Goal: Transaction & Acquisition: Purchase product/service

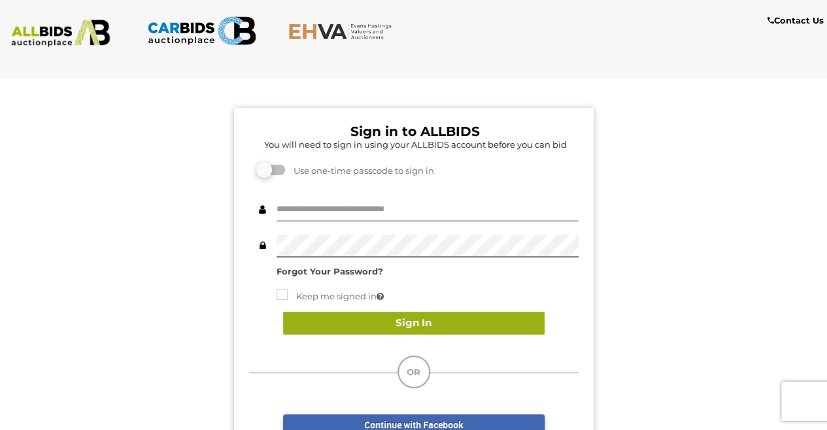
type input "**********"
click at [400, 324] on button "Sign In" at bounding box center [414, 323] width 262 height 23
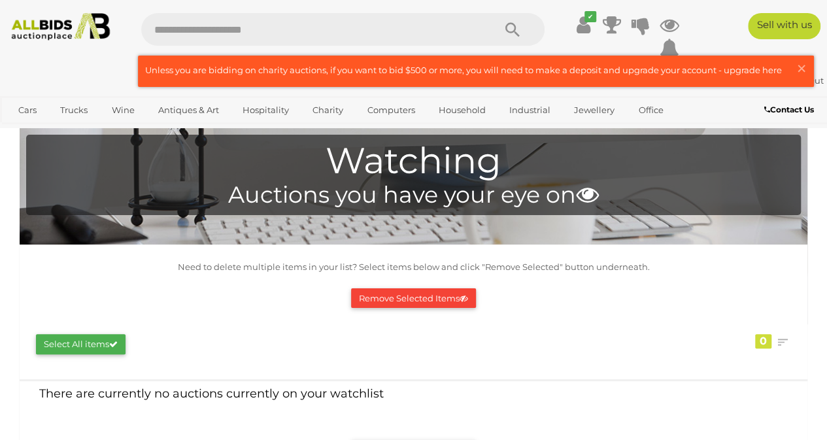
click at [86, 29] on img at bounding box center [60, 26] width 109 height 27
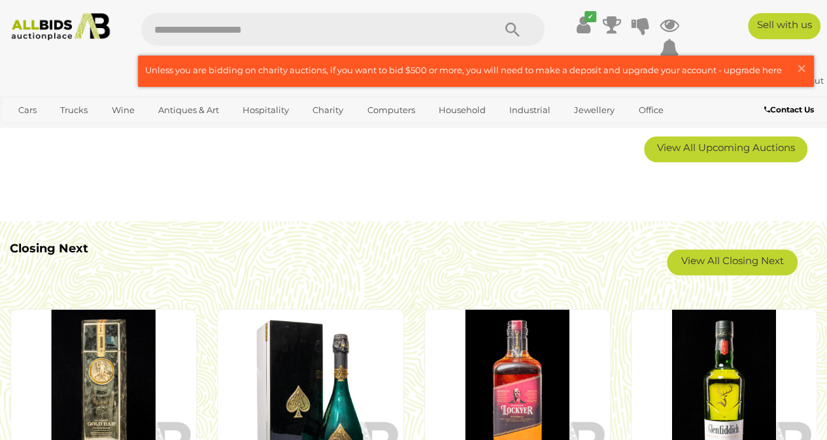
scroll to position [928, 0]
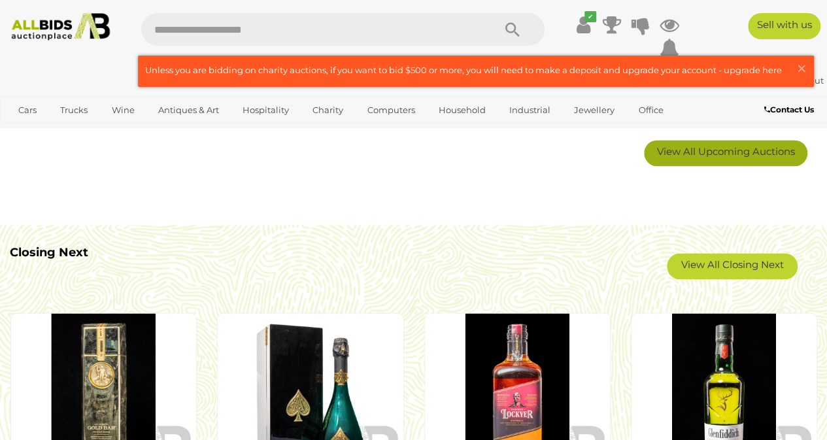
click at [736, 158] on link "View All Upcoming Auctions" at bounding box center [725, 153] width 163 height 26
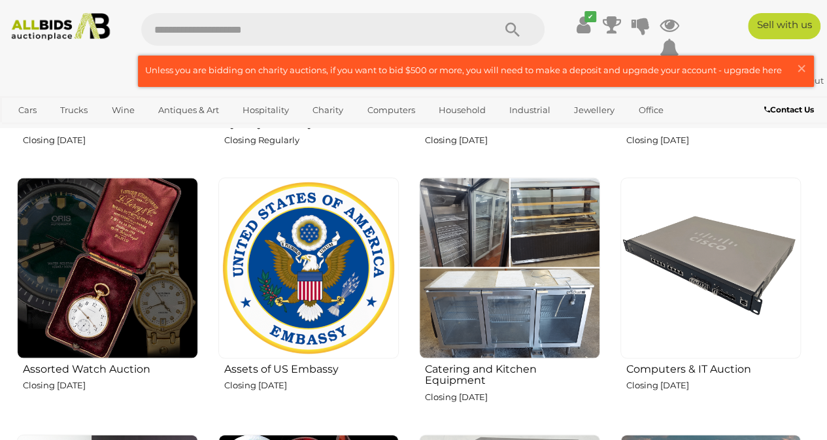
scroll to position [1137, 0]
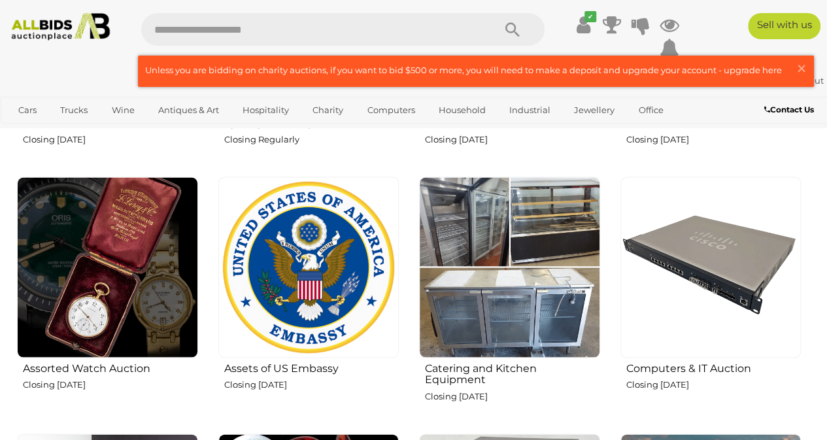
click at [349, 307] on img at bounding box center [308, 267] width 181 height 181
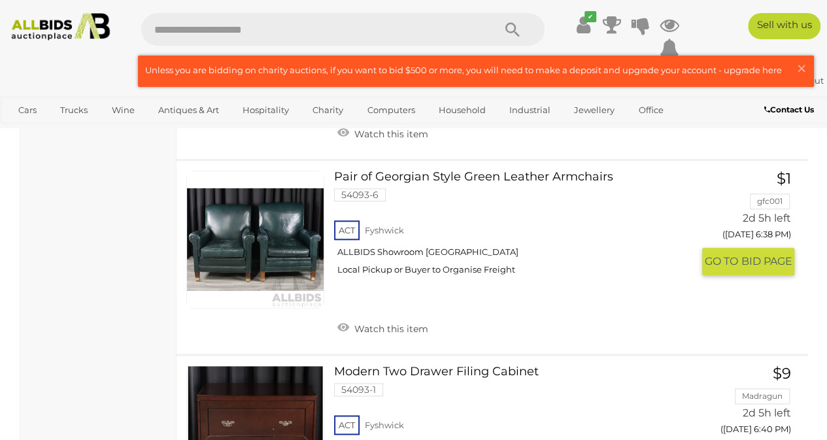
scroll to position [581, 0]
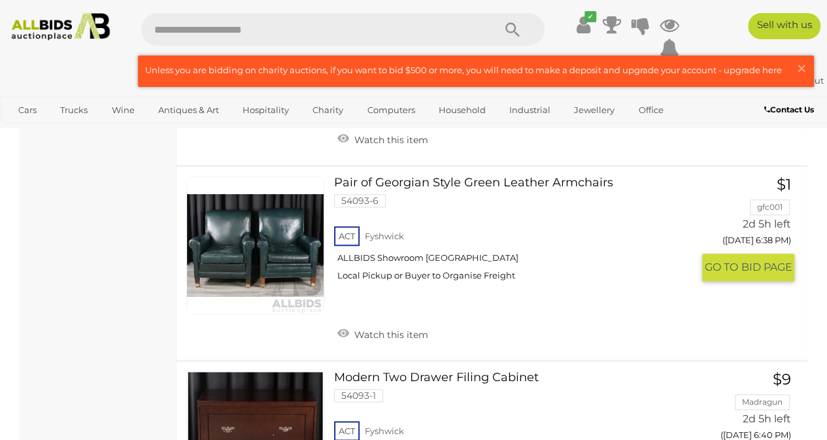
click at [451, 182] on link "Pair of Georgian Style Green Leather Armchairs 54093-6 ACT Fyshwick ALLBIDS Sho…" at bounding box center [518, 234] width 348 height 114
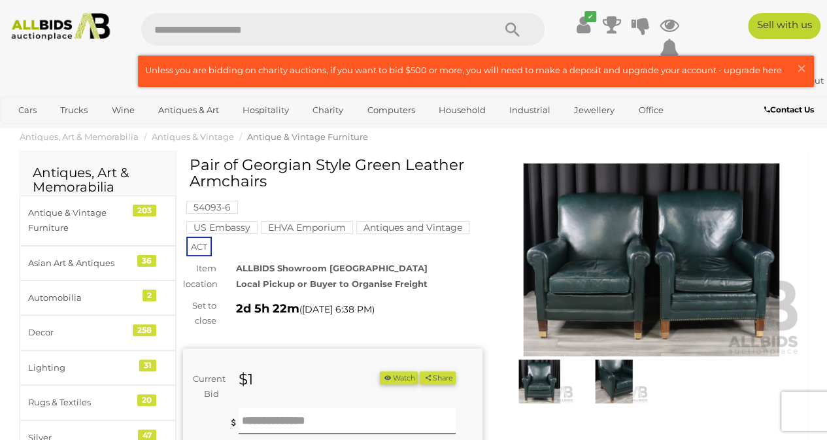
click at [537, 375] on img at bounding box center [539, 382] width 68 height 44
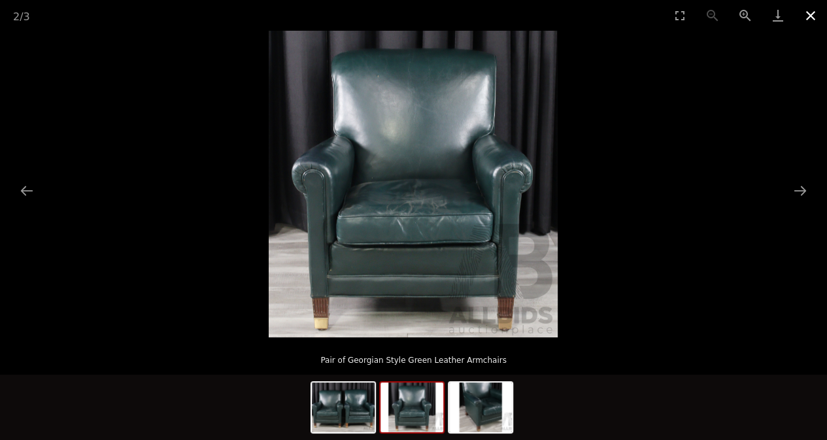
click at [807, 10] on button "Close gallery" at bounding box center [810, 15] width 33 height 31
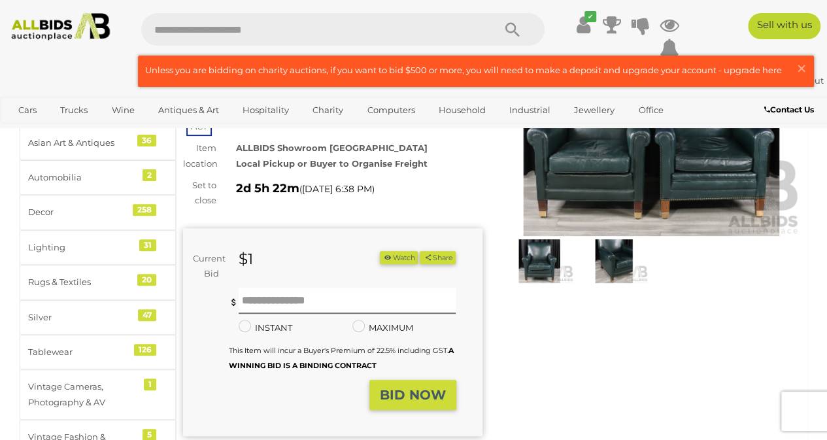
scroll to position [171, 0]
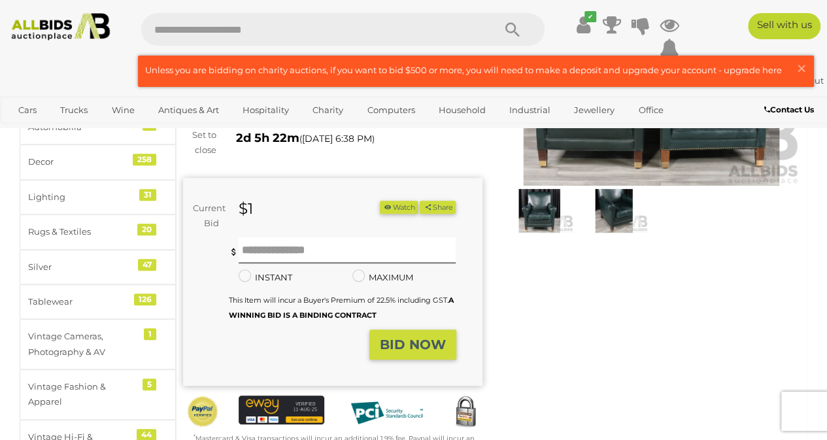
click at [418, 212] on button "Watch" at bounding box center [399, 208] width 38 height 14
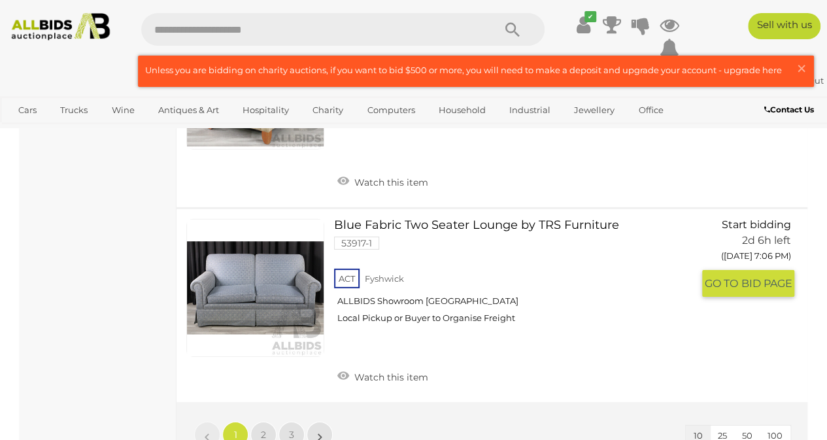
scroll to position [2169, 0]
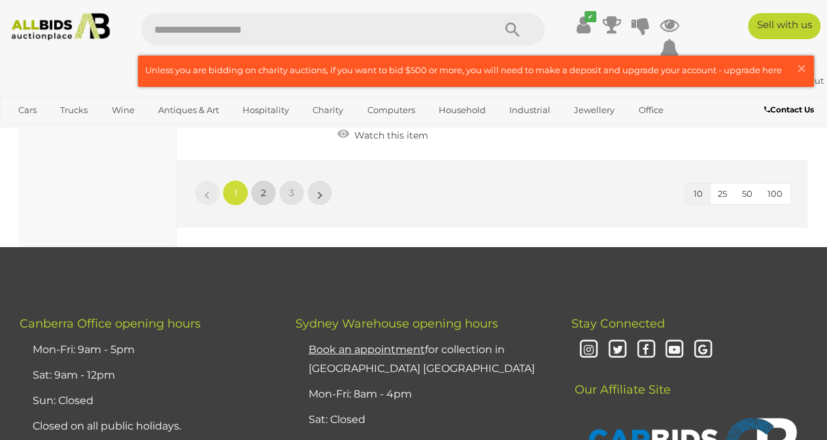
click at [254, 197] on link "2" at bounding box center [263, 193] width 26 height 26
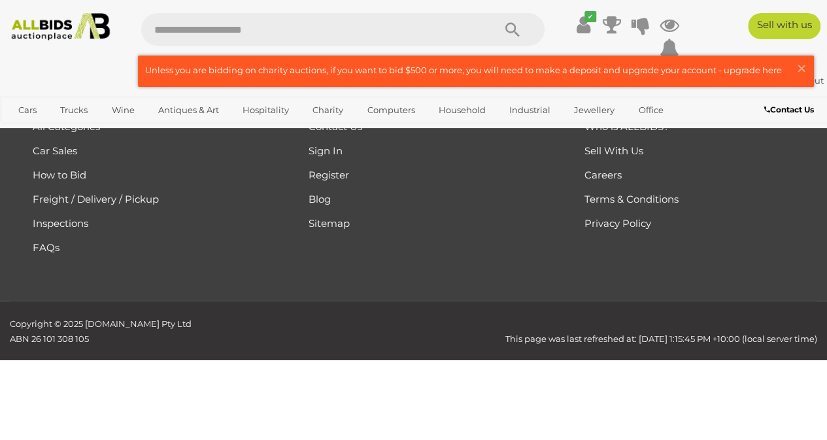
scroll to position [212, 0]
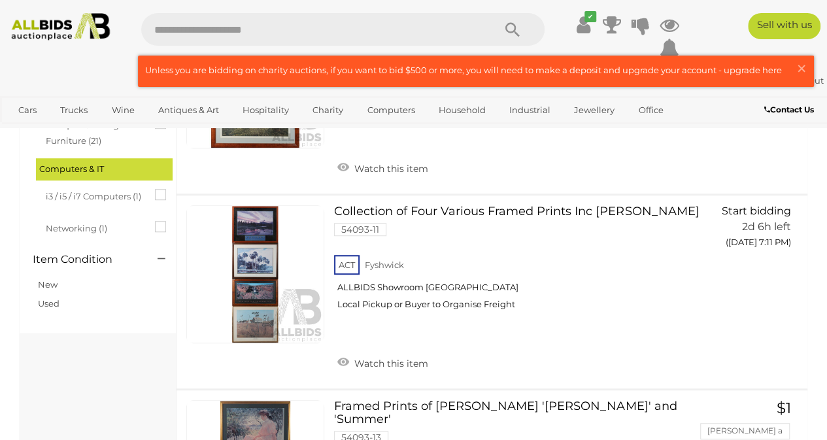
scroll to position [343, 0]
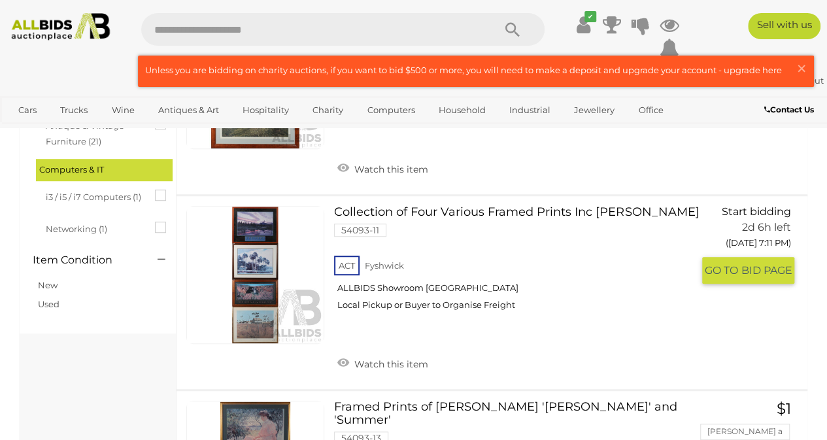
click at [382, 213] on link "Collection of Four Various Framed Prints Inc Ken Duncan 54093-11 ACT Fyshwick" at bounding box center [518, 263] width 348 height 114
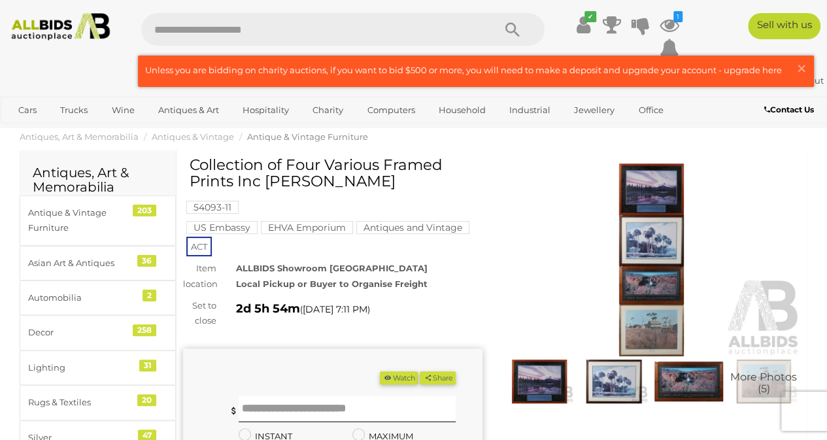
click at [652, 195] on img at bounding box center [651, 259] width 299 height 193
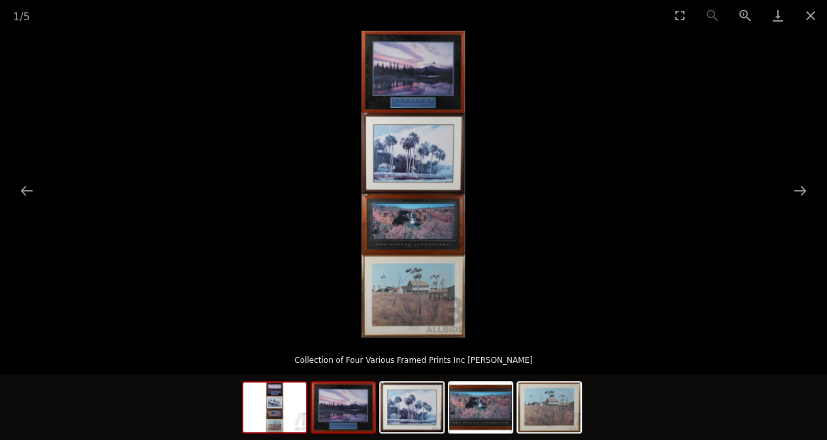
click at [348, 428] on img at bounding box center [343, 407] width 63 height 50
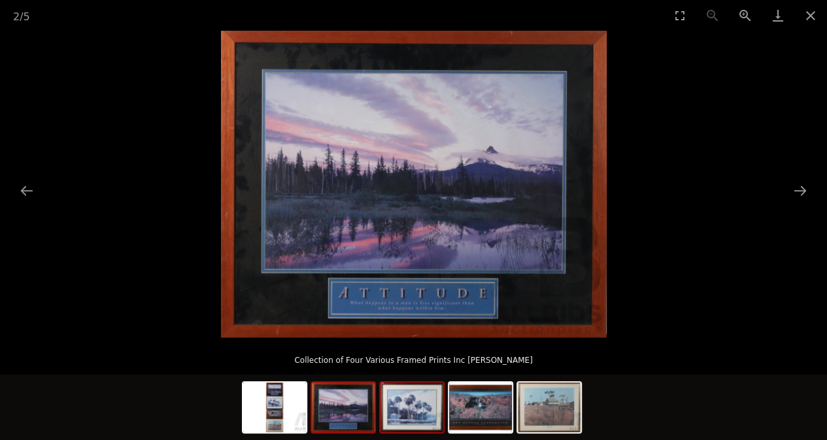
click at [413, 415] on img at bounding box center [411, 407] width 63 height 50
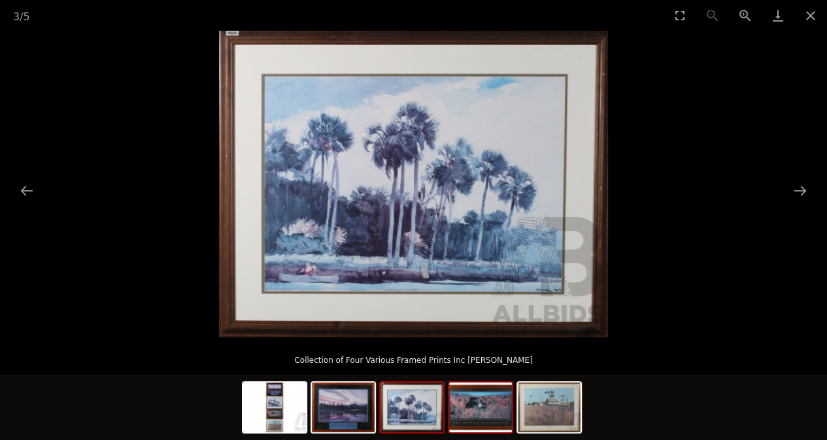
click at [471, 407] on img at bounding box center [480, 407] width 63 height 50
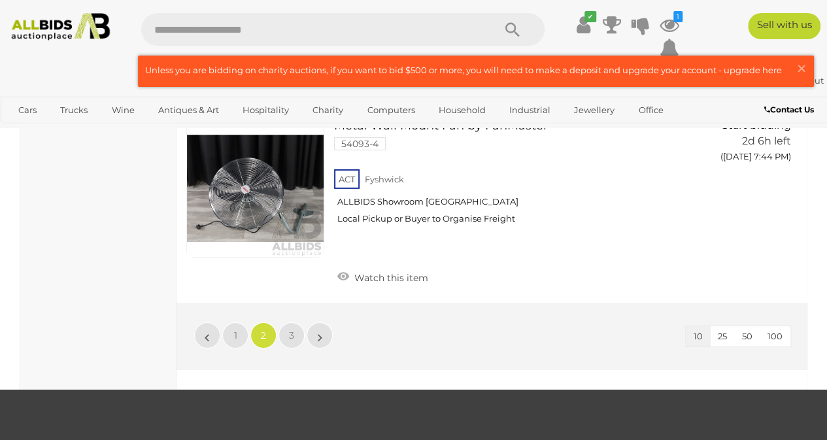
scroll to position [1994, 0]
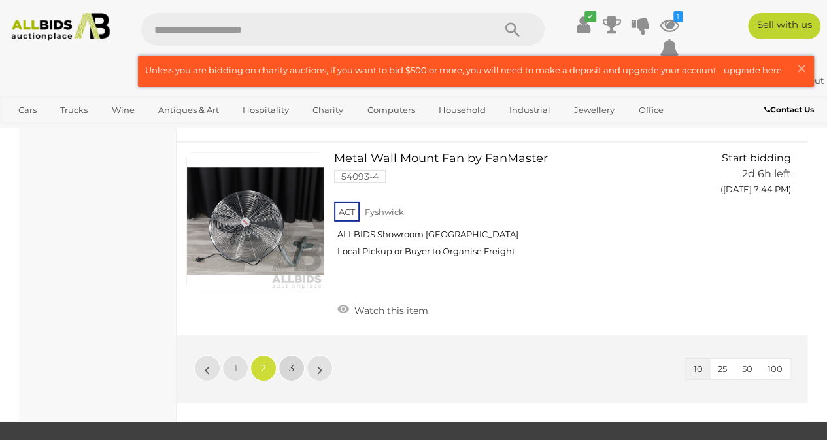
click at [289, 359] on link "3" at bounding box center [292, 368] width 26 height 26
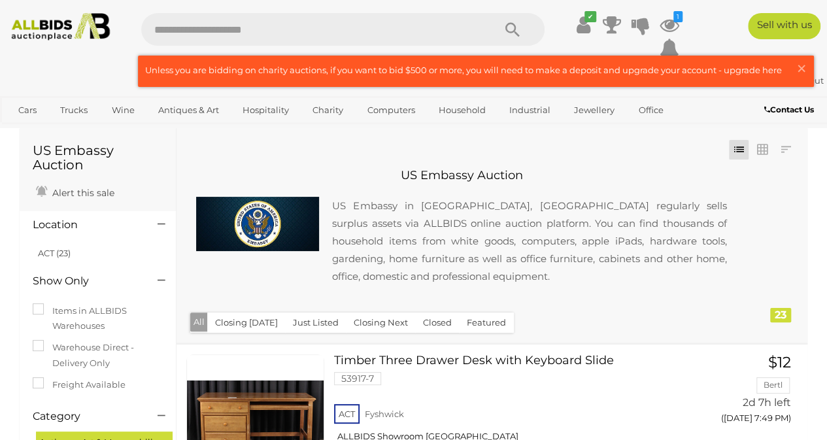
click at [52, 33] on img at bounding box center [60, 26] width 109 height 27
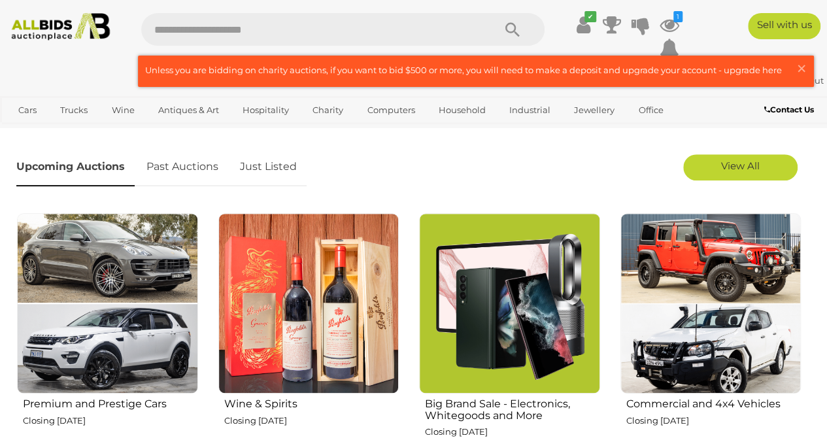
scroll to position [666, 0]
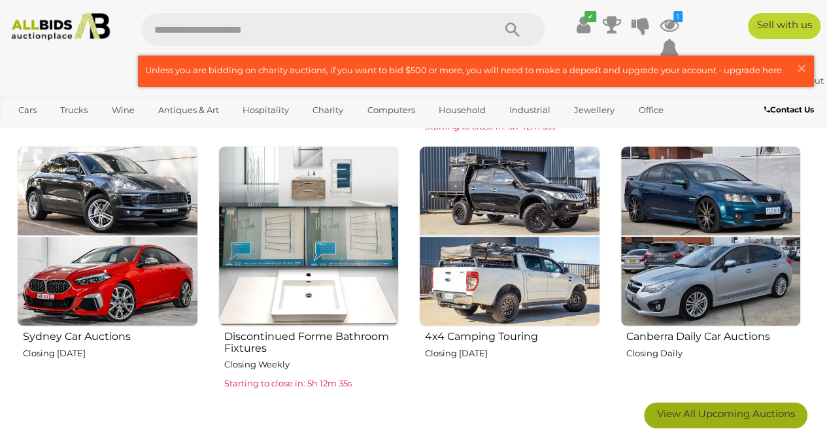
click at [724, 421] on link "View All Upcoming Auctions" at bounding box center [725, 415] width 163 height 26
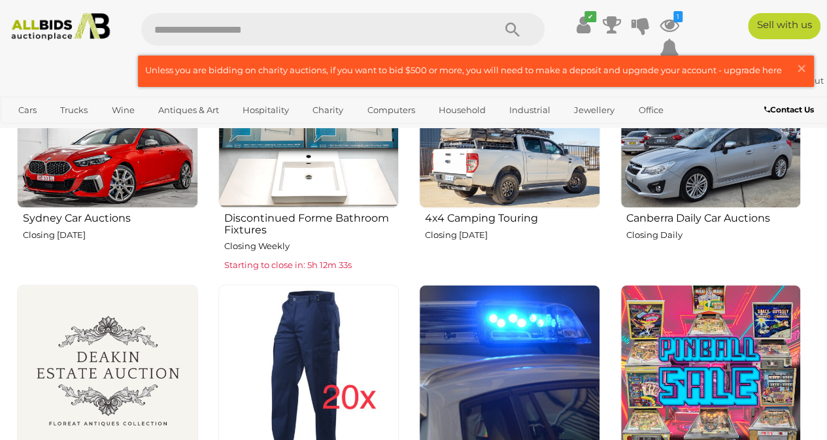
scroll to position [785, 0]
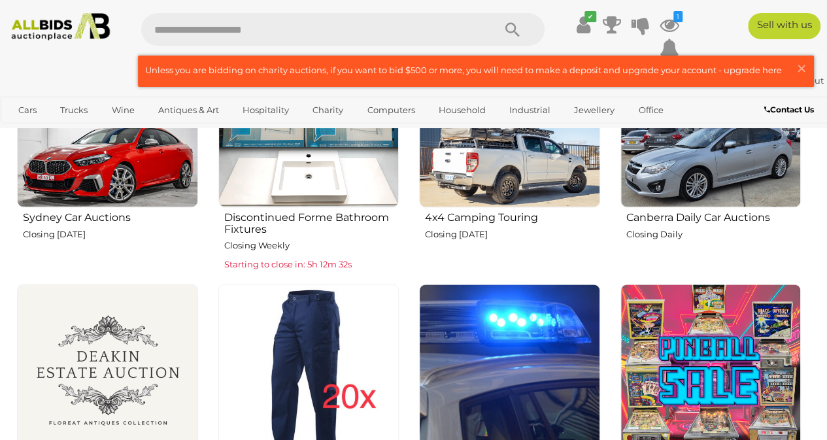
click at [516, 160] on img at bounding box center [509, 117] width 181 height 181
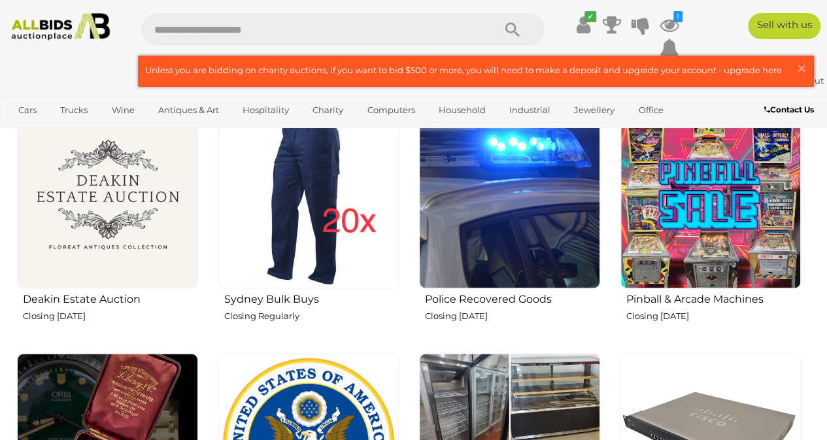
scroll to position [981, 0]
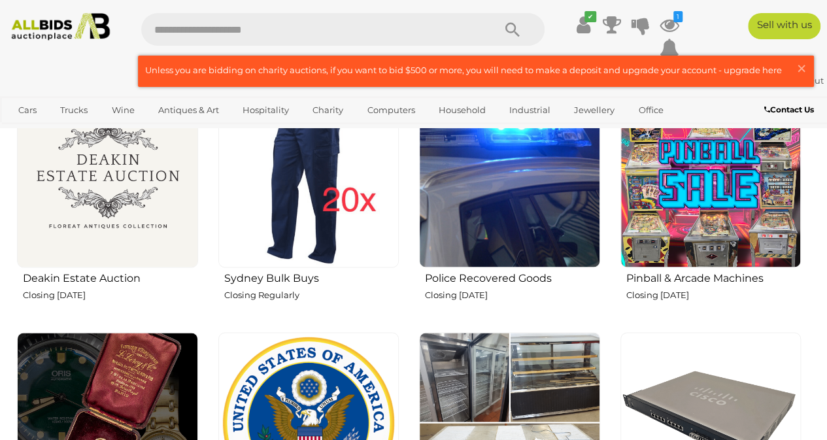
click at [499, 210] on img at bounding box center [509, 177] width 181 height 181
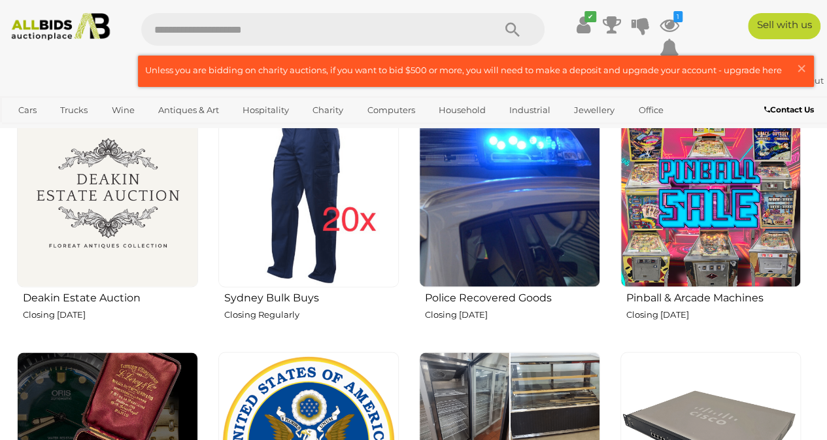
scroll to position [962, 0]
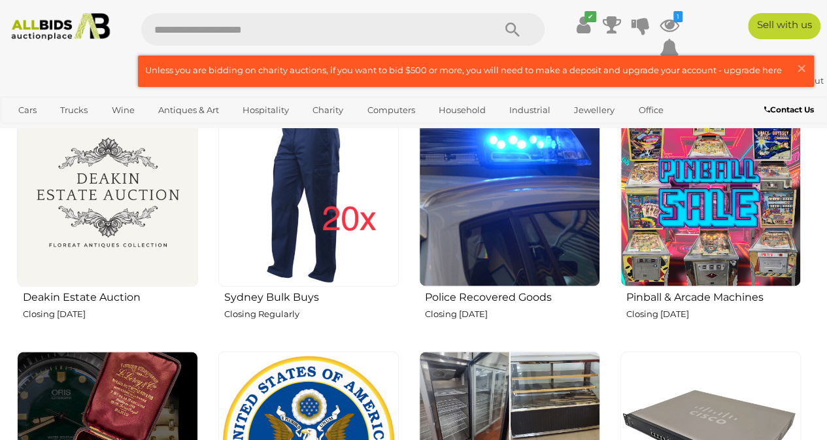
click at [73, 220] on img at bounding box center [107, 196] width 181 height 181
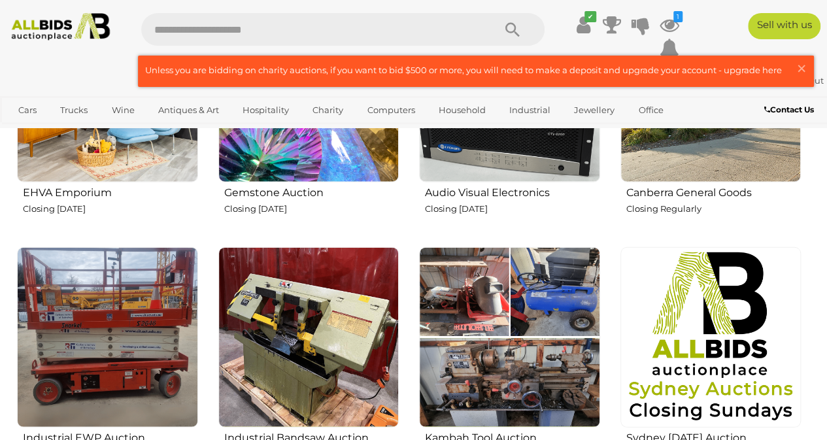
scroll to position [1570, 0]
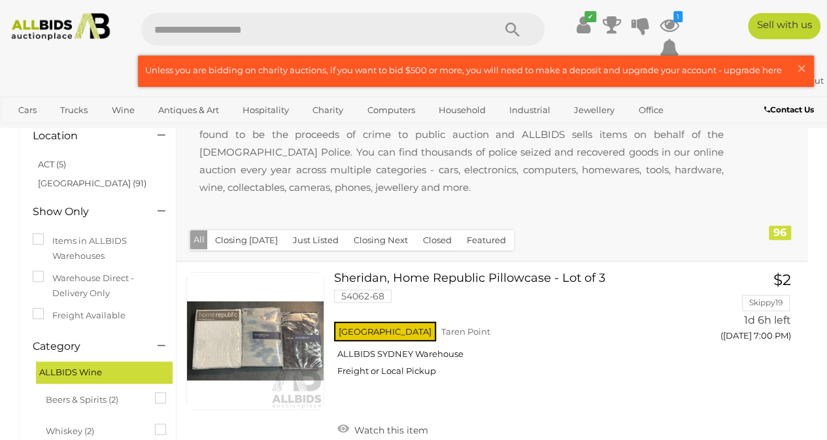
scroll to position [88, 0]
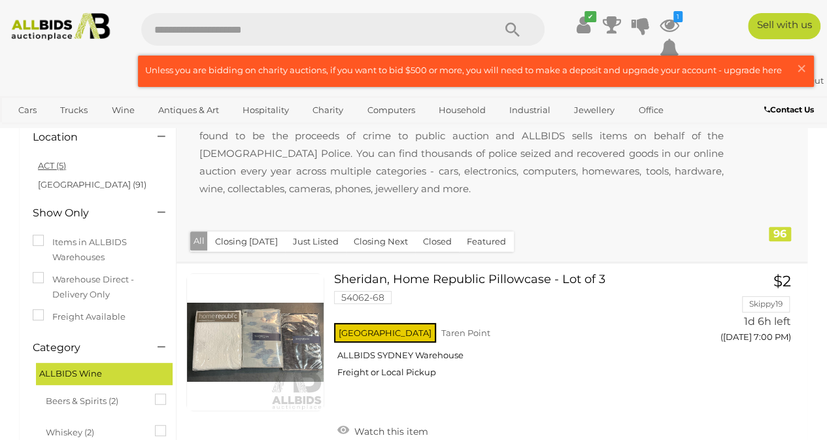
click at [48, 163] on link "ACT (5)" at bounding box center [52, 165] width 28 height 10
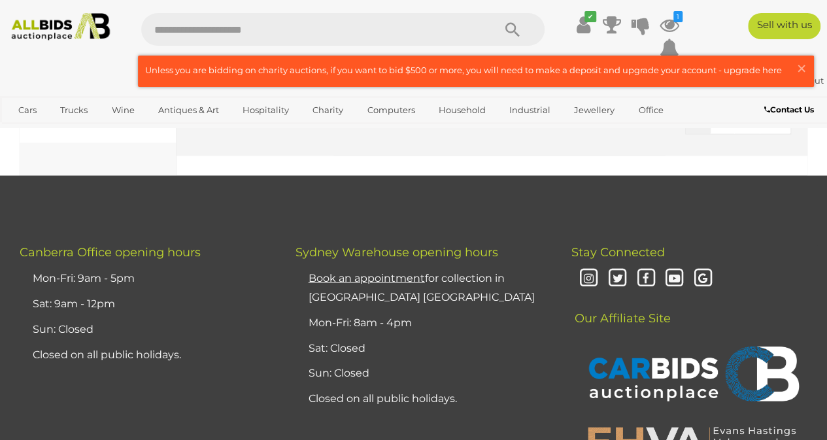
scroll to position [1246, 0]
